Goal: Task Accomplishment & Management: Manage account settings

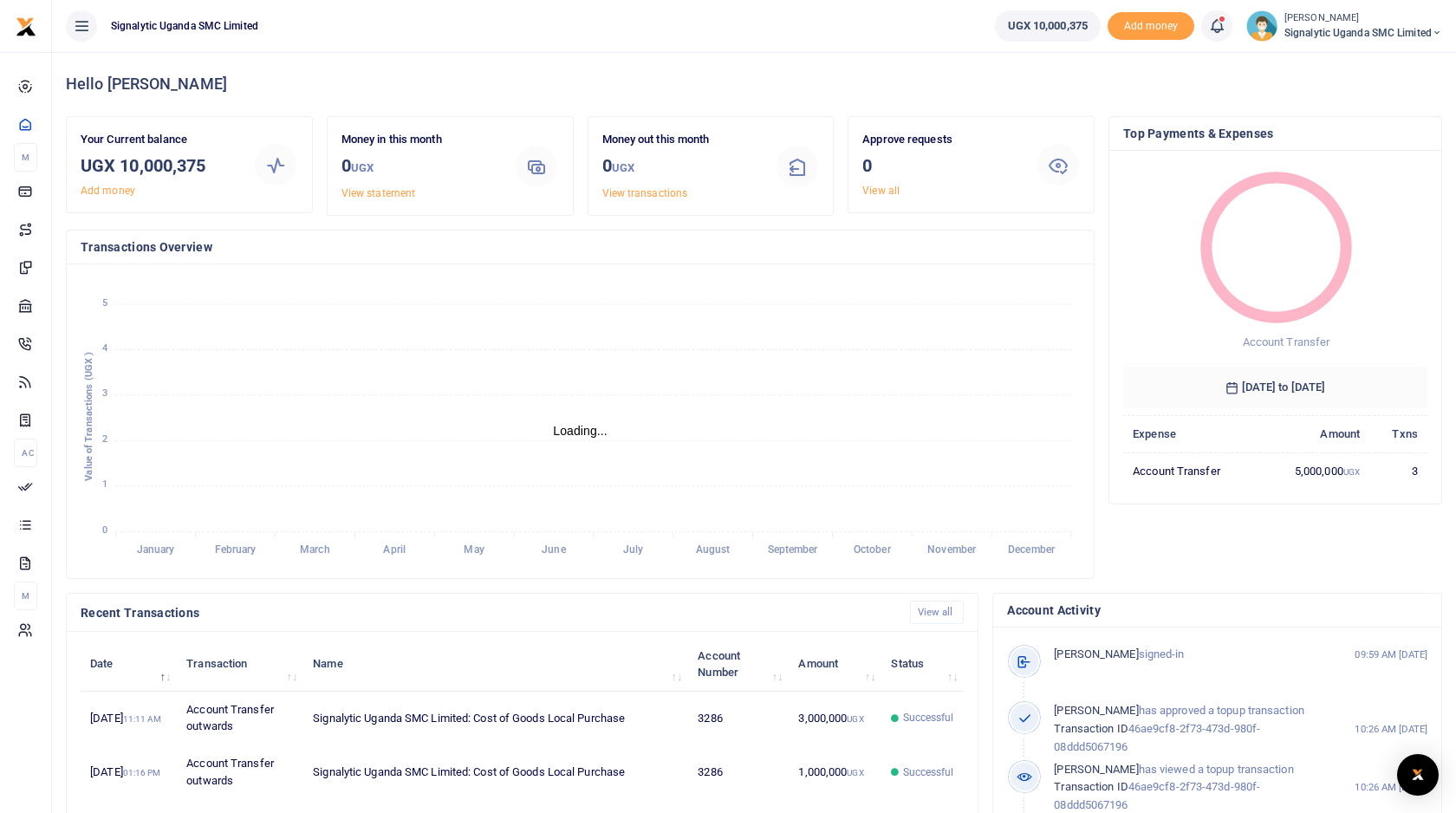
scroll to position [1, 1]
click at [1388, 19] on small "[PERSON_NAME]" at bounding box center [1364, 18] width 158 height 15
click at [1351, 65] on link "Switch accounts" at bounding box center [1364, 63] width 151 height 25
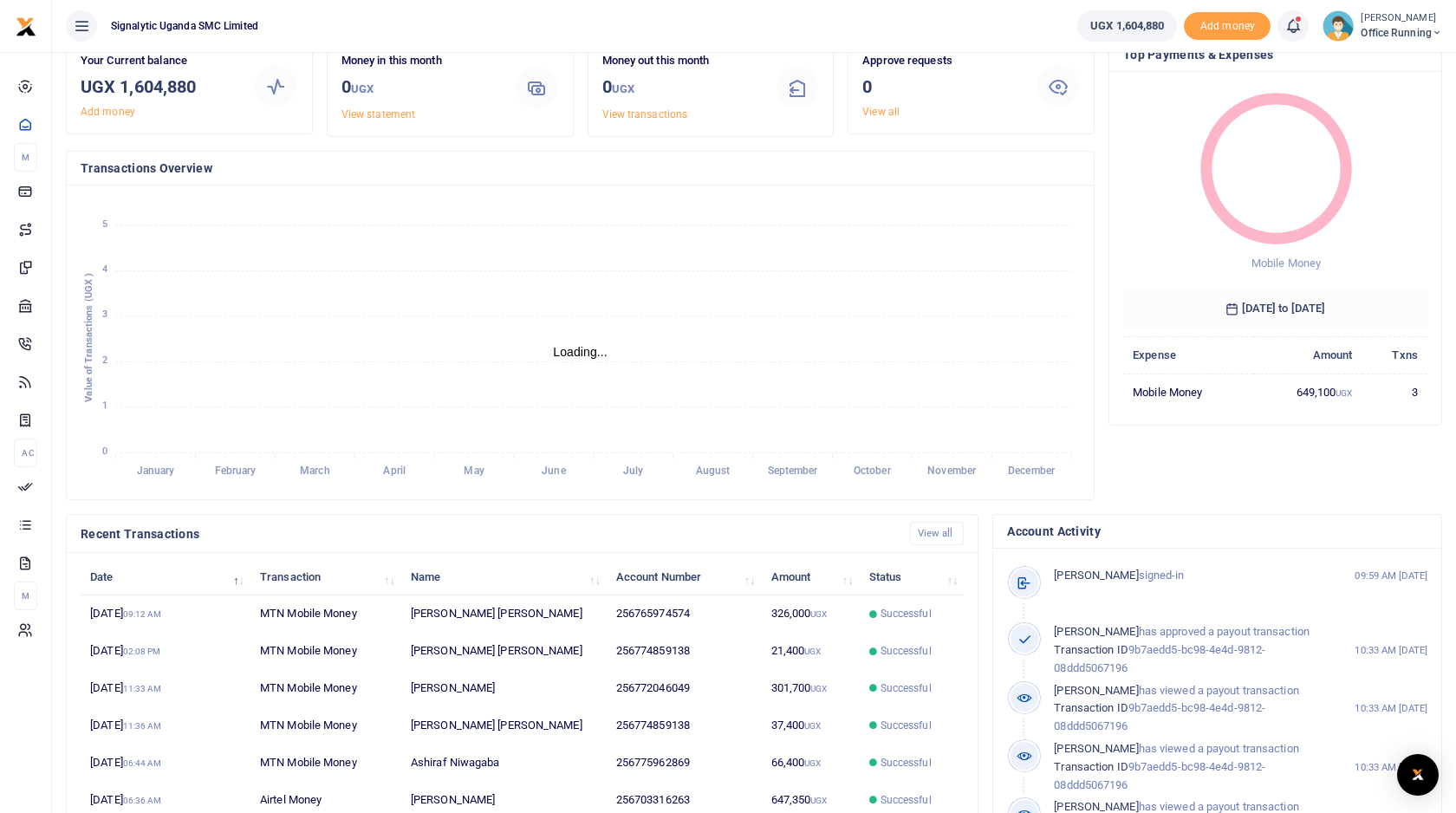
scroll to position [128, 0]
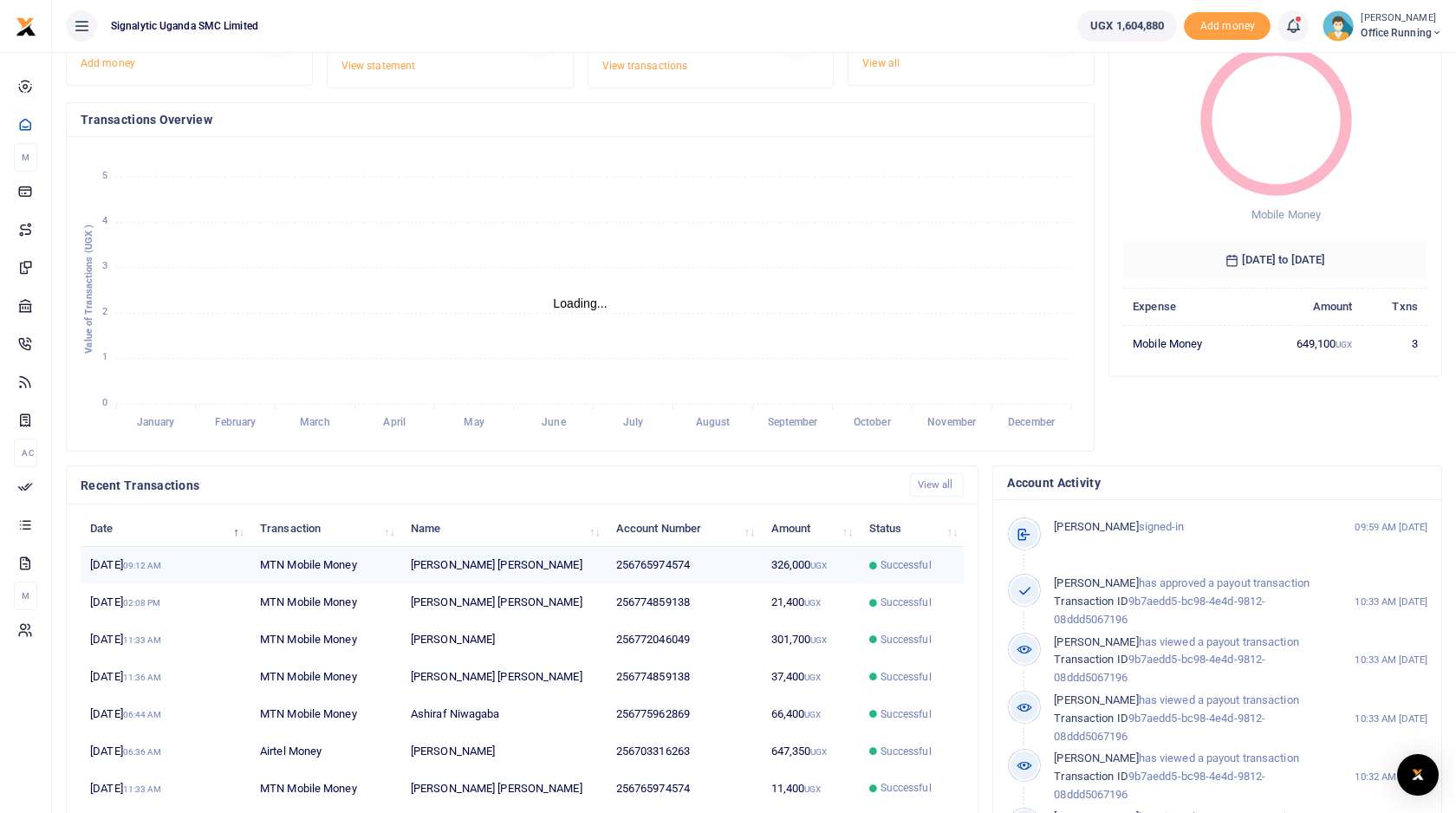
click at [519, 563] on td "Lucas Arthur Gerard Maugin" at bounding box center [504, 566] width 205 height 37
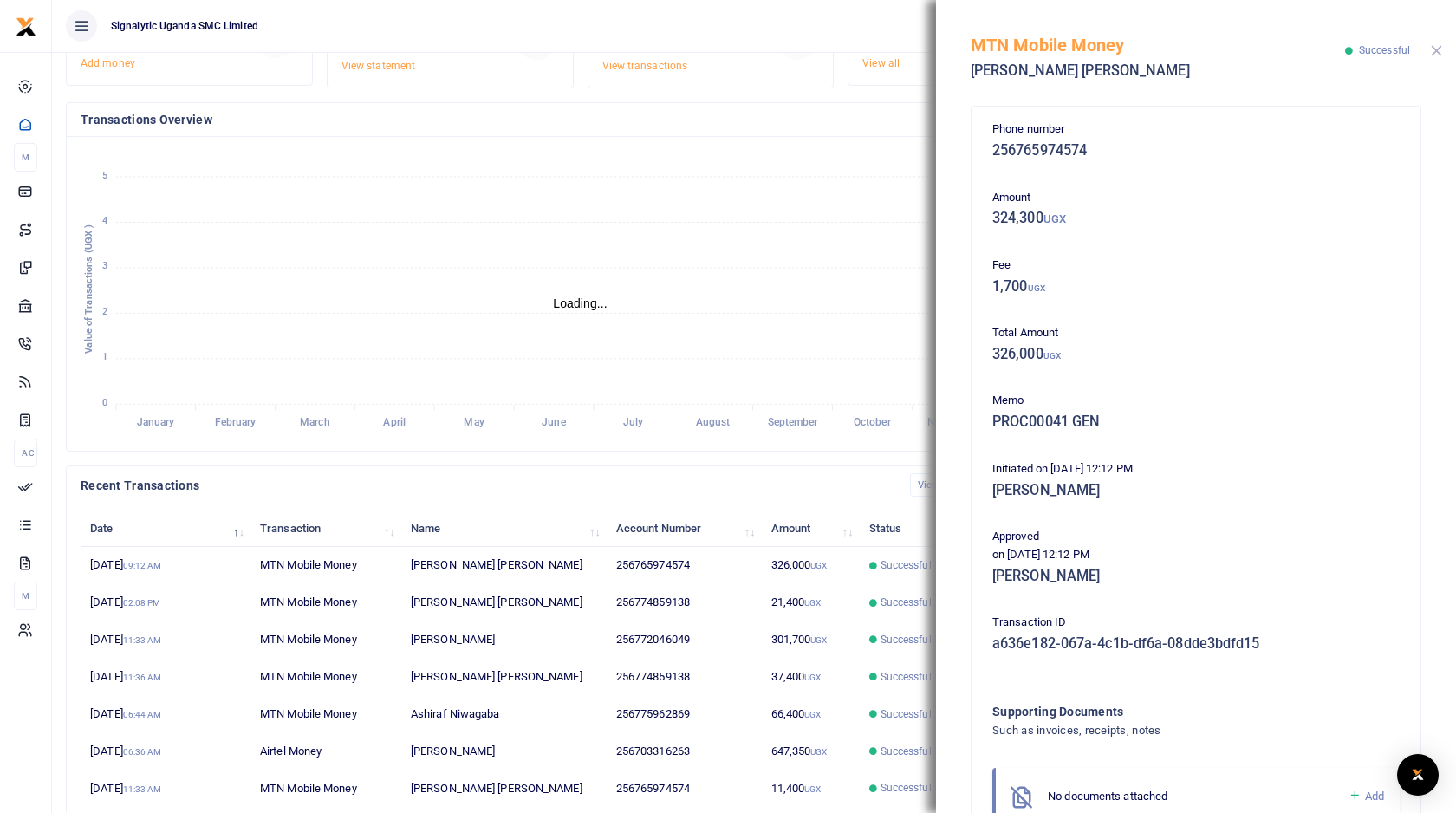
click at [1439, 49] on button "Close" at bounding box center [1436, 50] width 11 height 11
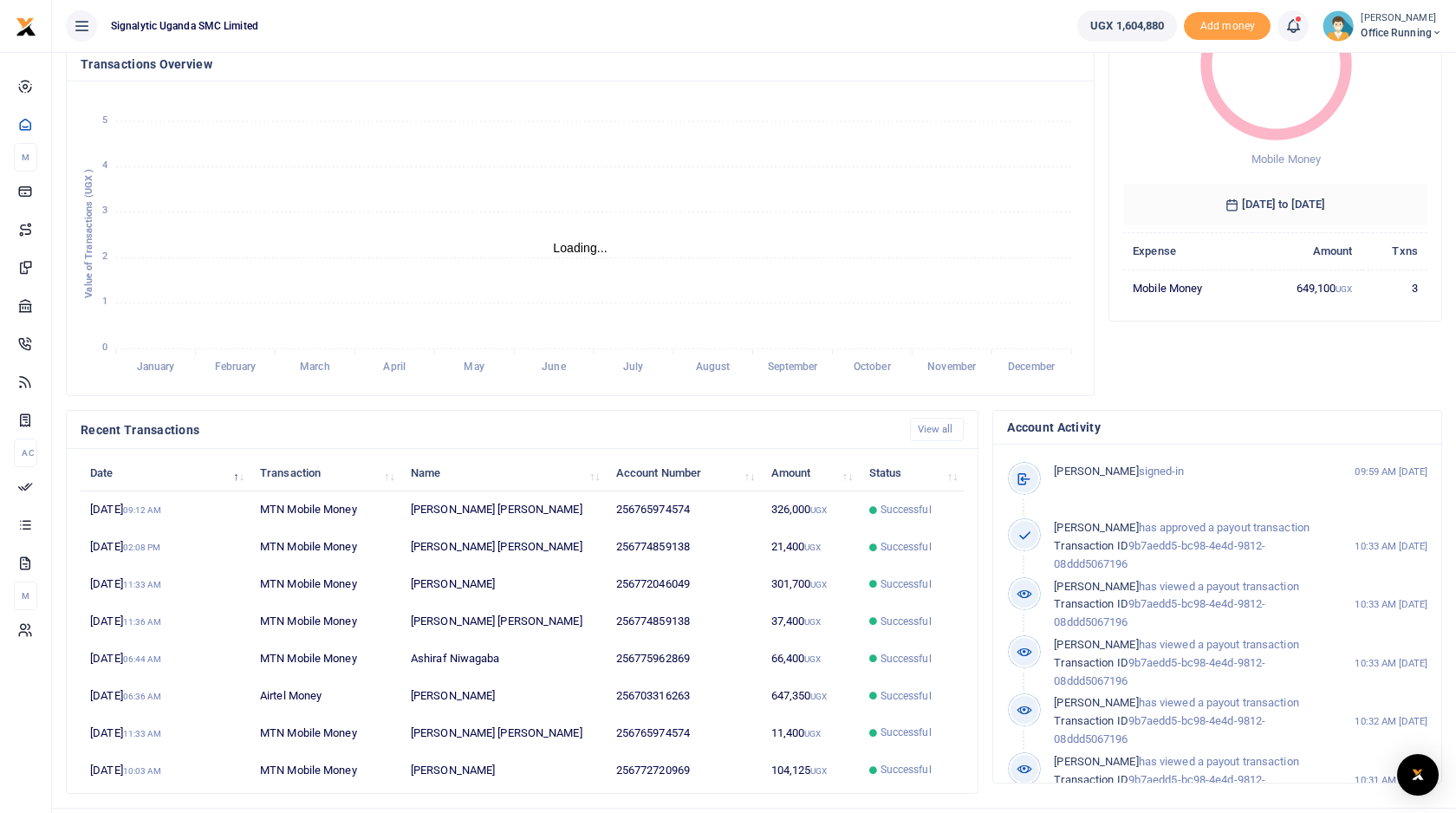
scroll to position [222, 0]
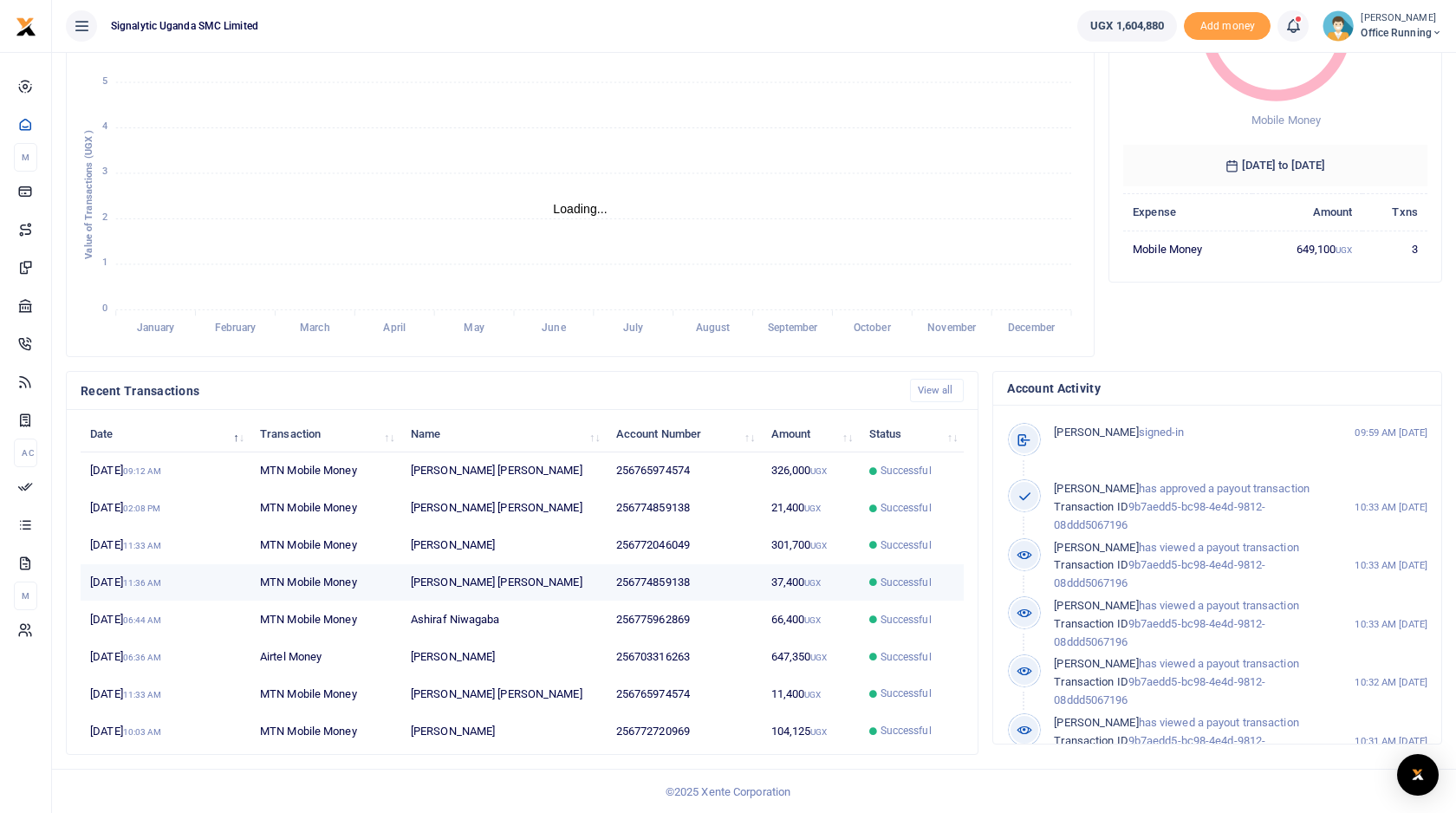
click at [591, 586] on td "Jude Anthony Lusambu" at bounding box center [504, 582] width 205 height 37
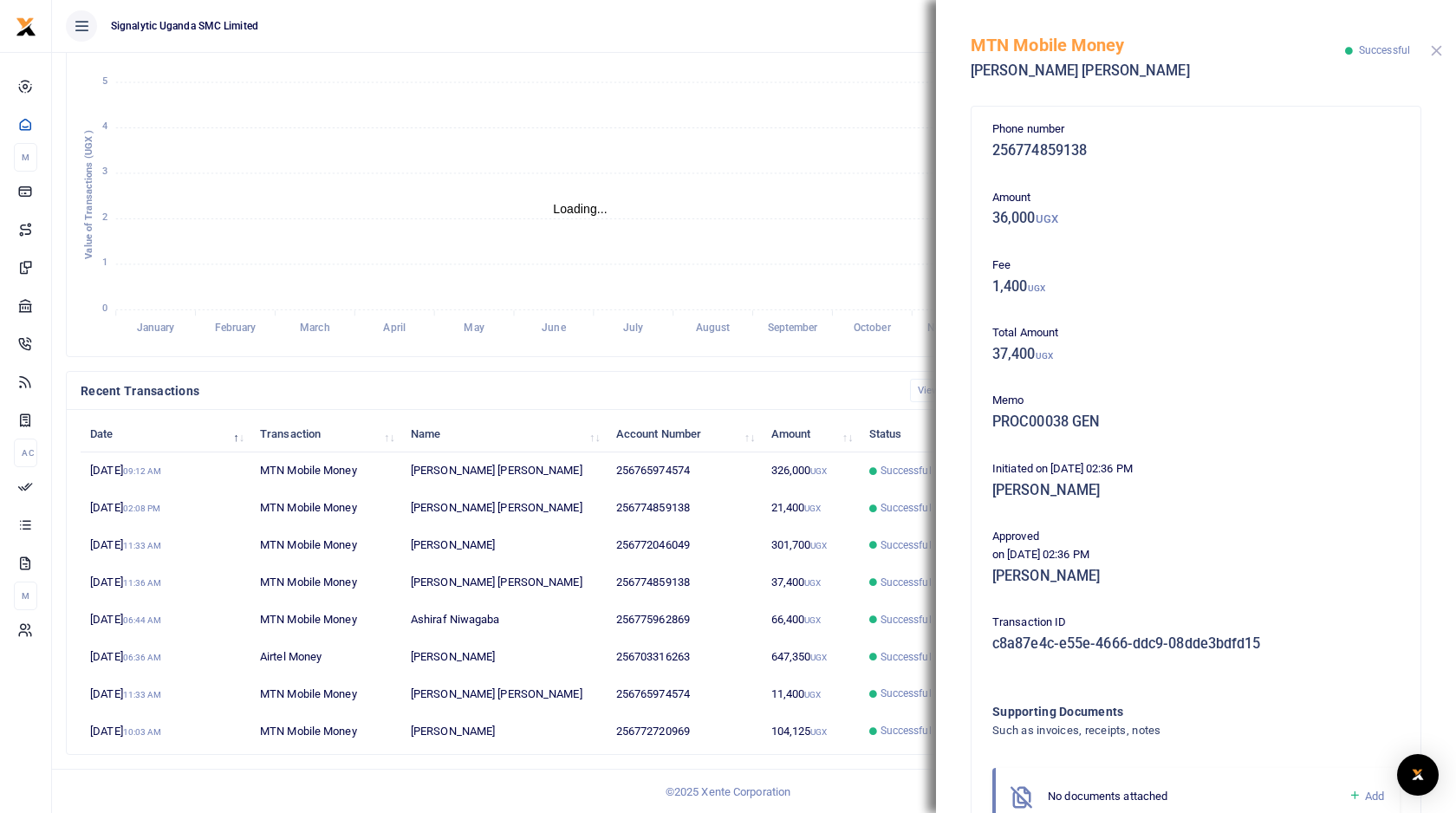
drag, startPoint x: 1436, startPoint y: 50, endPoint x: 1371, endPoint y: 87, distance: 74.8
click at [1436, 50] on button "Close" at bounding box center [1436, 50] width 11 height 11
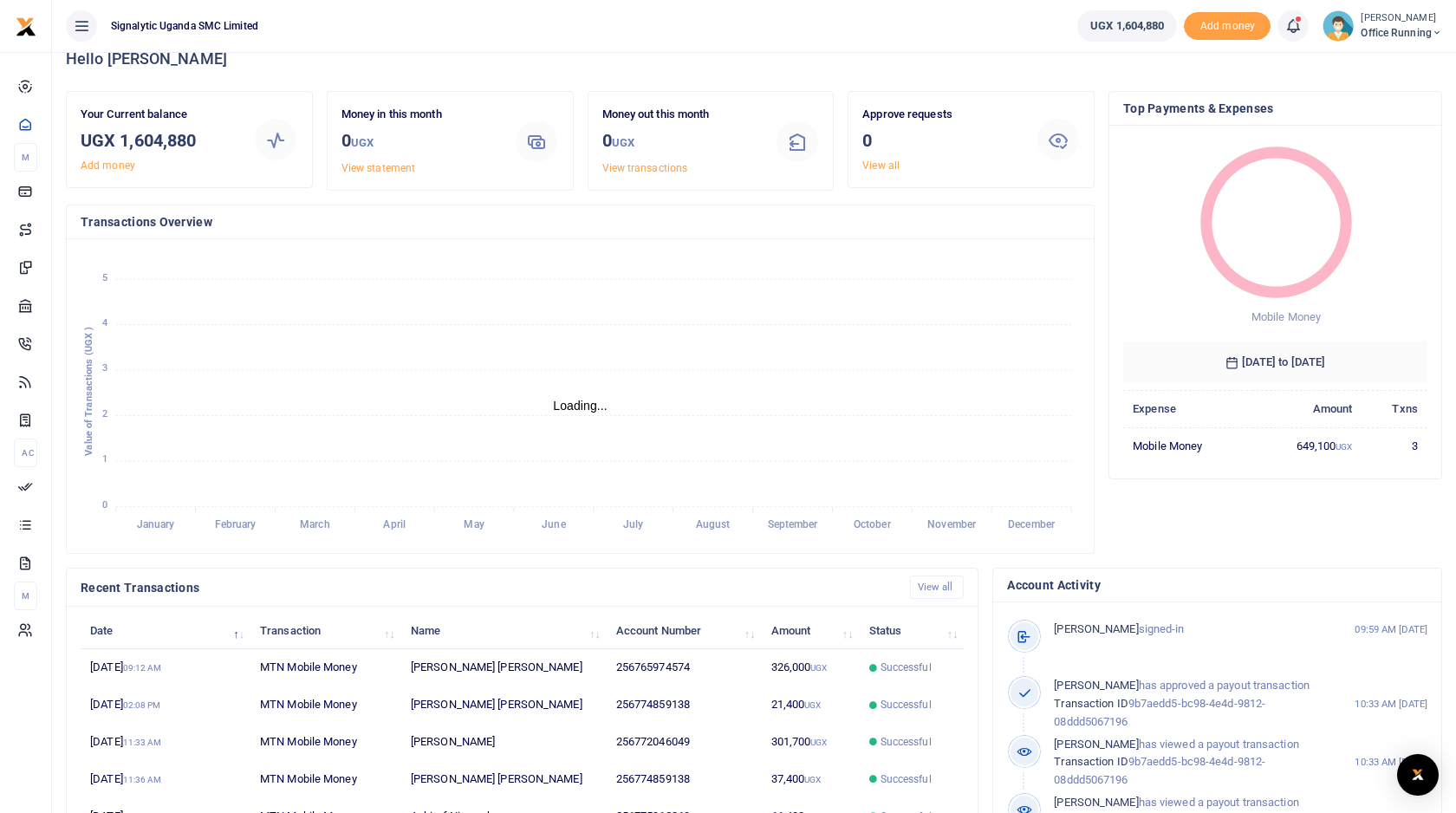
scroll to position [12, 0]
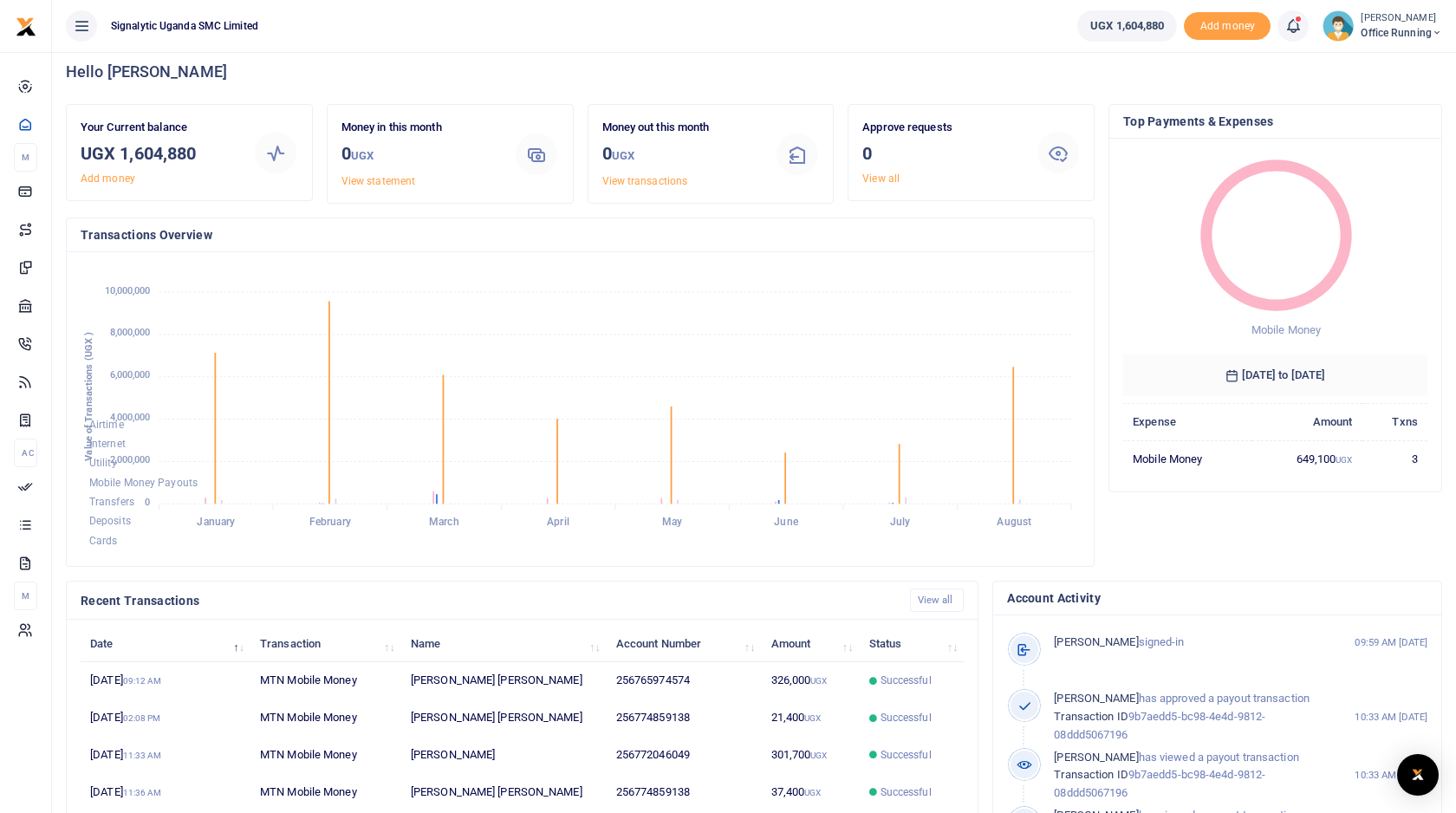
click at [1398, 33] on span "Office Running" at bounding box center [1401, 33] width 82 height 16
click at [1347, 58] on link "Switch accounts" at bounding box center [1363, 63] width 151 height 25
